Goal: Information Seeking & Learning: Find specific fact

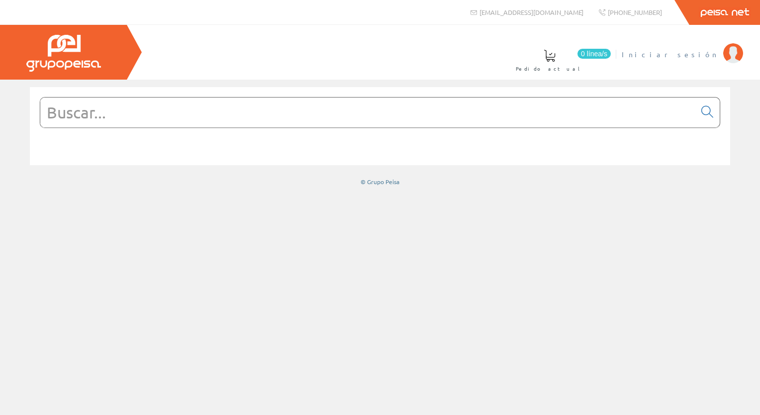
click at [694, 56] on span "Iniciar sesión" at bounding box center [670, 54] width 96 height 10
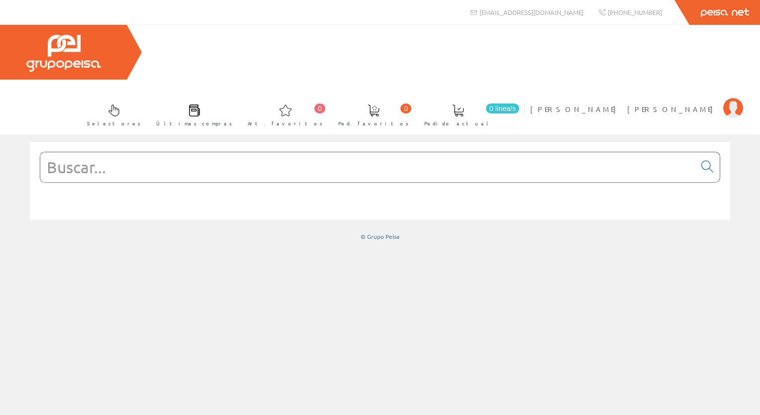
click at [181, 152] on input "text" at bounding box center [367, 167] width 655 height 30
click at [684, 104] on span "[PERSON_NAME] [PERSON_NAME]" at bounding box center [624, 109] width 188 height 10
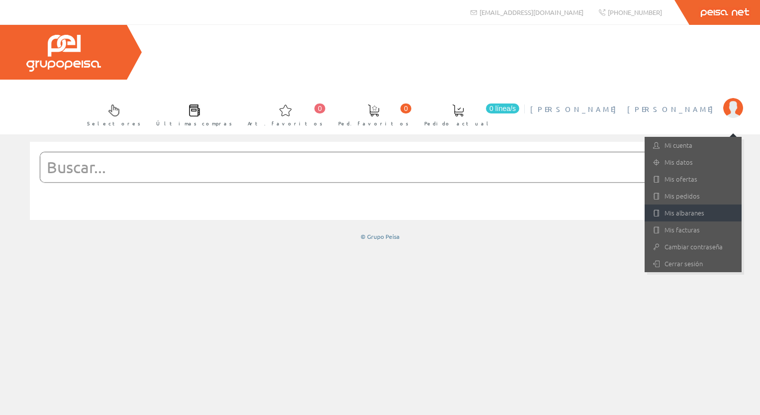
click at [681, 204] on link "Mis albaranes" at bounding box center [692, 212] width 97 height 17
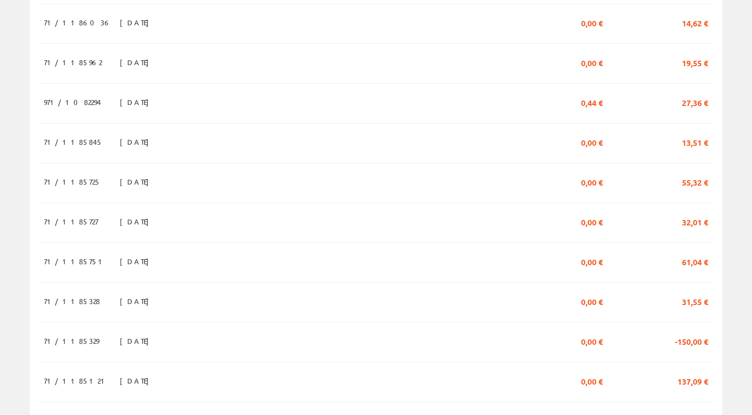
scroll to position [897, 0]
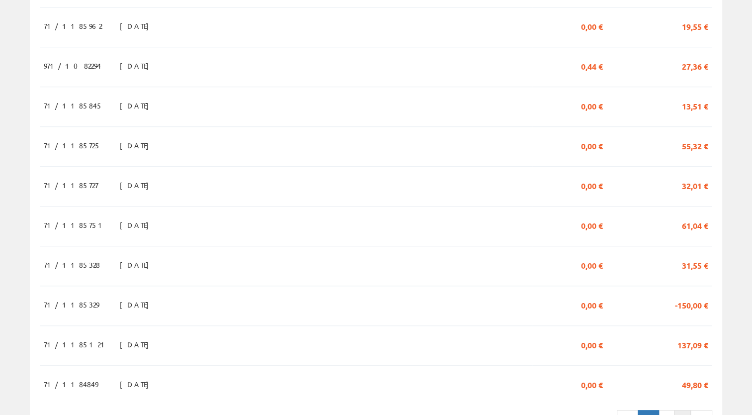
click at [676, 410] on link "3" at bounding box center [682, 418] width 17 height 17
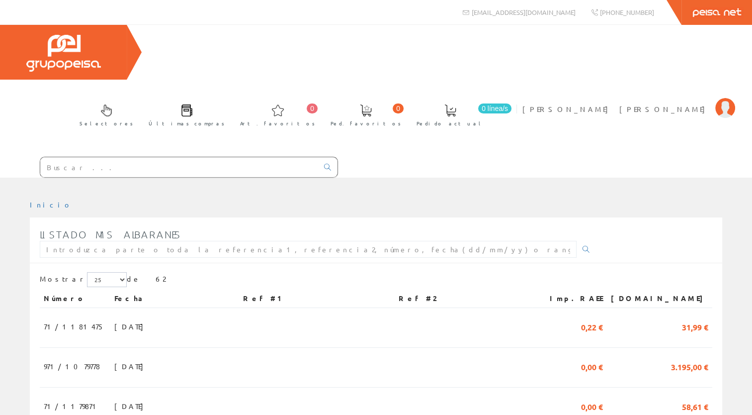
click at [75, 157] on input "text" at bounding box center [179, 167] width 278 height 20
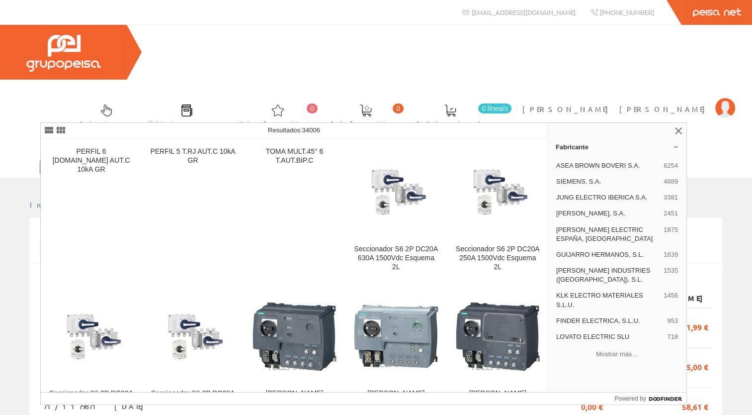
type input "l"
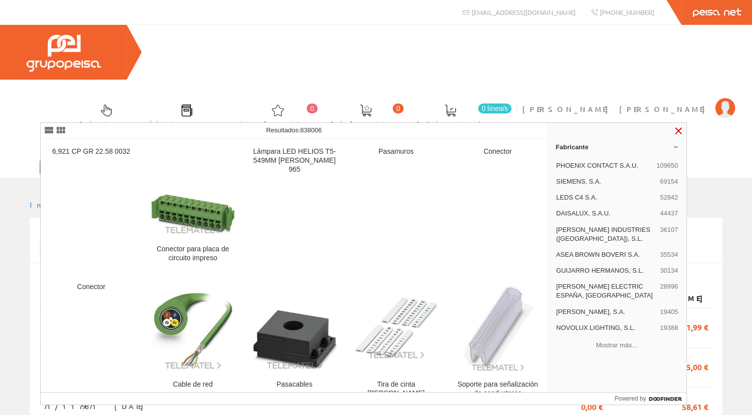
type input "a0088624"
click at [676, 130] on link at bounding box center [679, 131] width 12 height 12
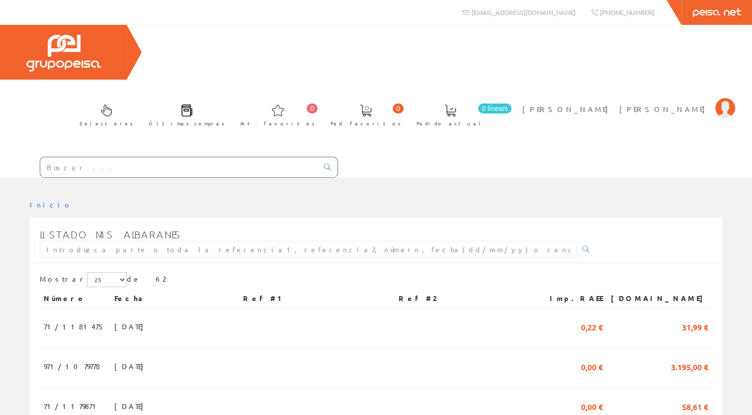
click at [87, 157] on input "text" at bounding box center [179, 167] width 278 height 20
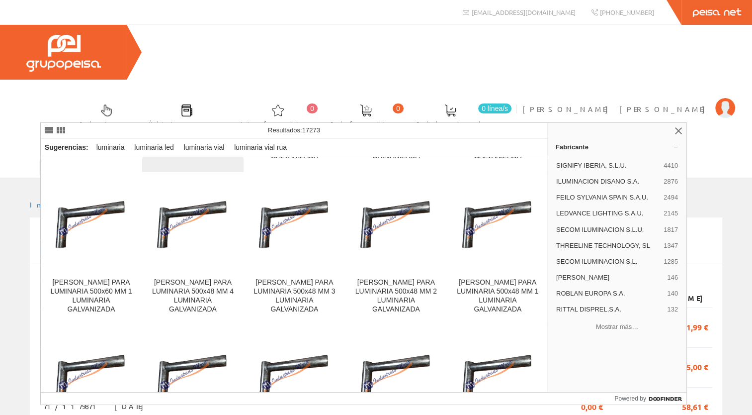
scroll to position [99, 0]
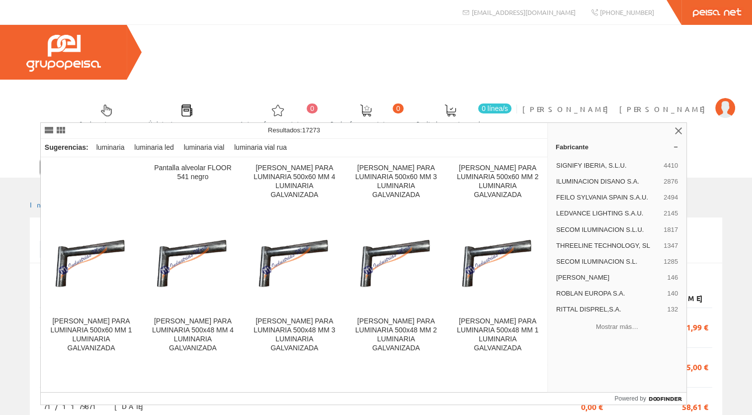
type input "luminaria veola"
click at [327, 164] on icon at bounding box center [327, 167] width 7 height 7
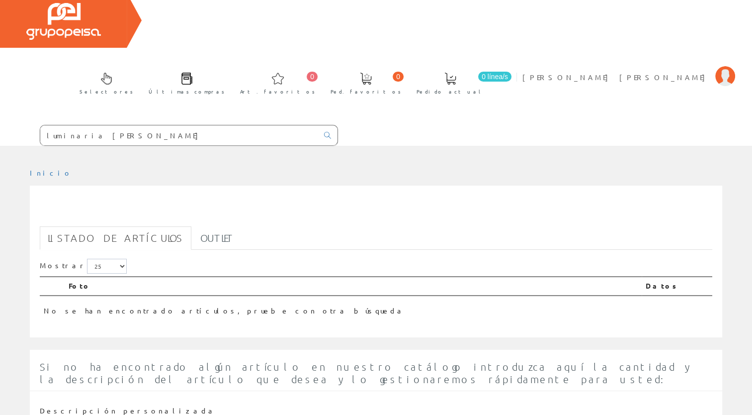
scroll to position [50, 0]
